Goal: Navigation & Orientation: Understand site structure

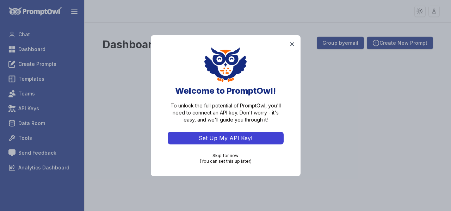
click at [222, 137] on button "Set Up My API Key!" at bounding box center [226, 138] width 116 height 13
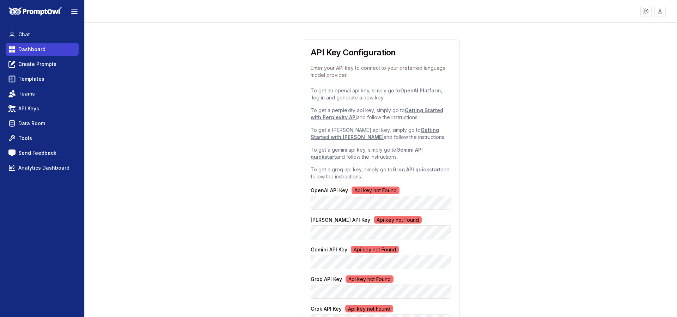
click at [30, 47] on span "Dashboard" at bounding box center [31, 49] width 27 height 7
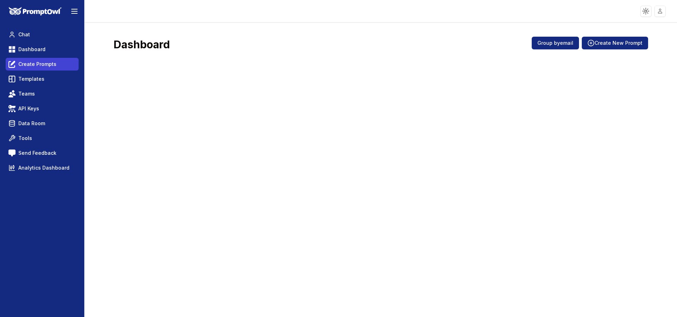
click at [29, 68] on link "Create Prompts" at bounding box center [42, 64] width 73 height 13
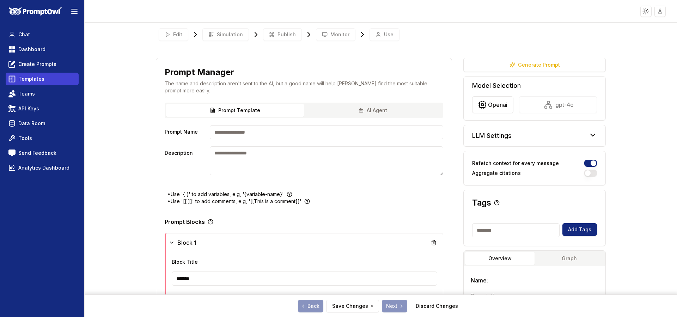
click at [25, 80] on span "Templates" at bounding box center [31, 78] width 26 height 7
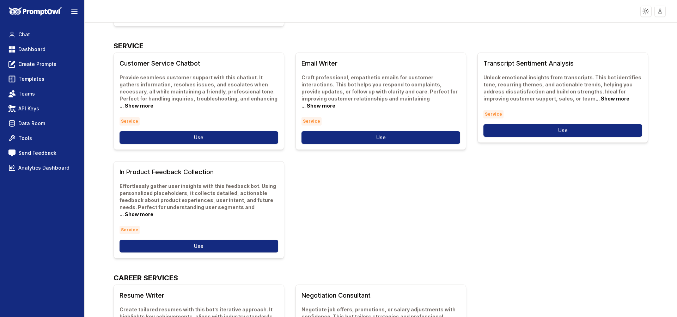
scroll to position [159, 0]
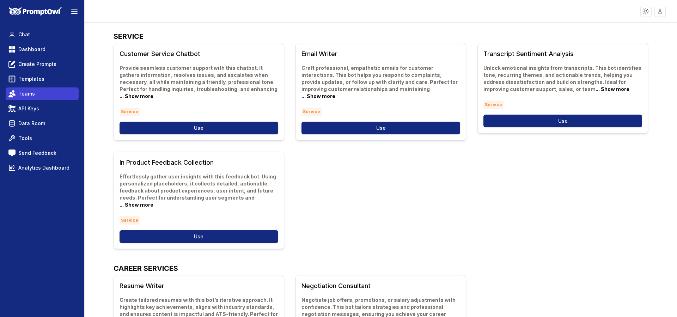
click at [29, 92] on span "Teams" at bounding box center [26, 93] width 17 height 7
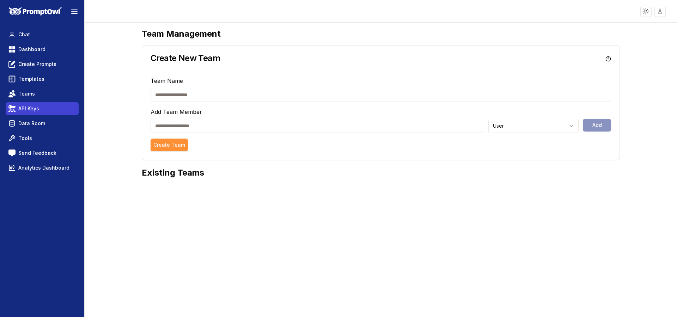
click at [32, 112] on span "API Keys" at bounding box center [28, 108] width 21 height 7
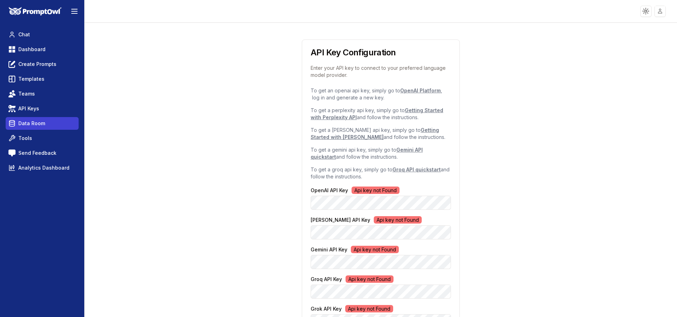
click at [30, 120] on span "Data Room" at bounding box center [31, 123] width 27 height 7
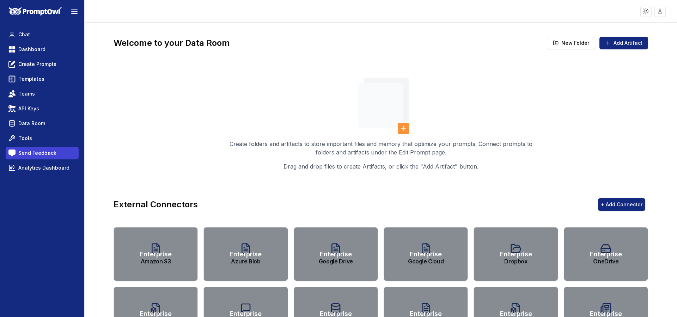
click at [32, 151] on span "Send Feedback" at bounding box center [37, 152] width 38 height 7
click at [41, 8] on img at bounding box center [35, 11] width 53 height 9
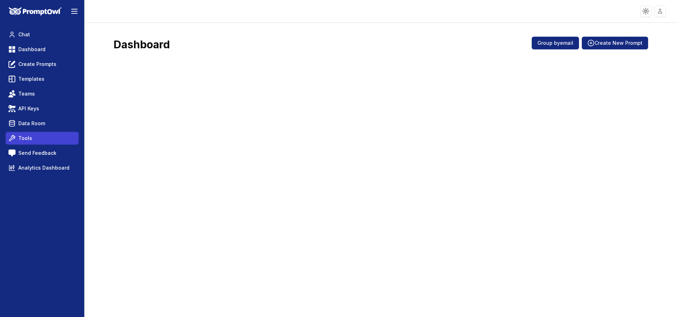
click at [20, 137] on span "Tools" at bounding box center [25, 138] width 14 height 7
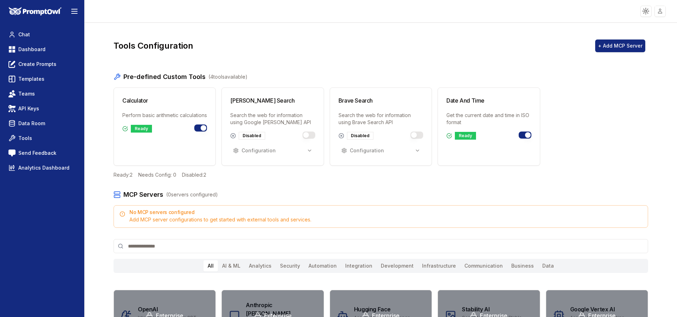
click at [43, 12] on img at bounding box center [35, 11] width 53 height 9
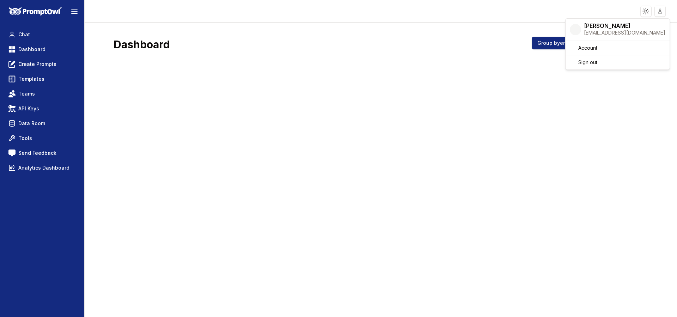
click at [451, 14] on html "Toggle theme Toggle user menu Chat Dashboard Create Prompts Templates Teams API…" at bounding box center [338, 158] width 677 height 317
click at [451, 64] on span "Sign out" at bounding box center [587, 62] width 19 height 7
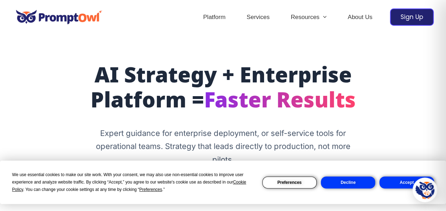
click at [343, 184] on button "Decline" at bounding box center [348, 183] width 54 height 12
